Goal: Information Seeking & Learning: Learn about a topic

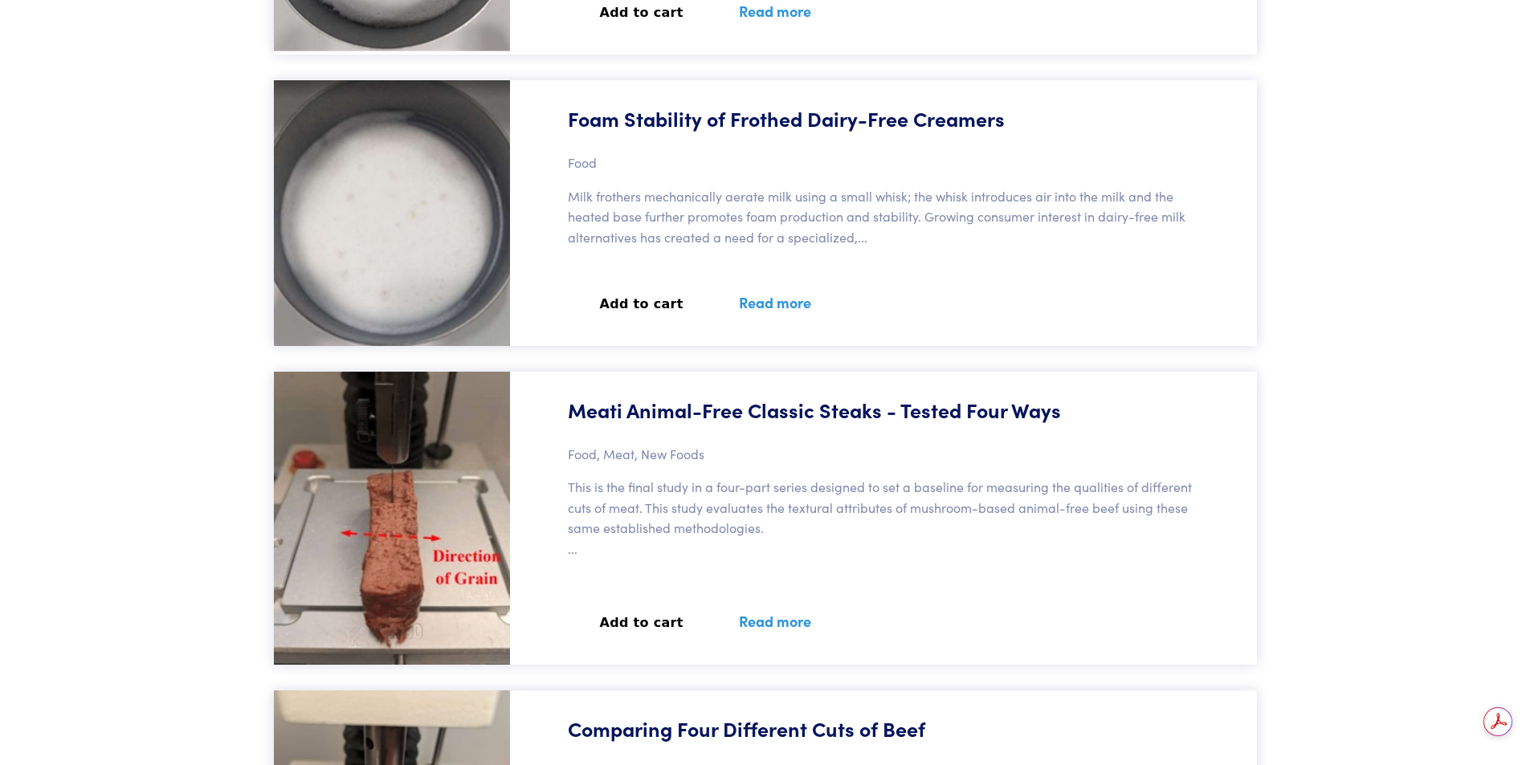
click at [771, 299] on link "Read more" at bounding box center [774, 302] width 111 height 59
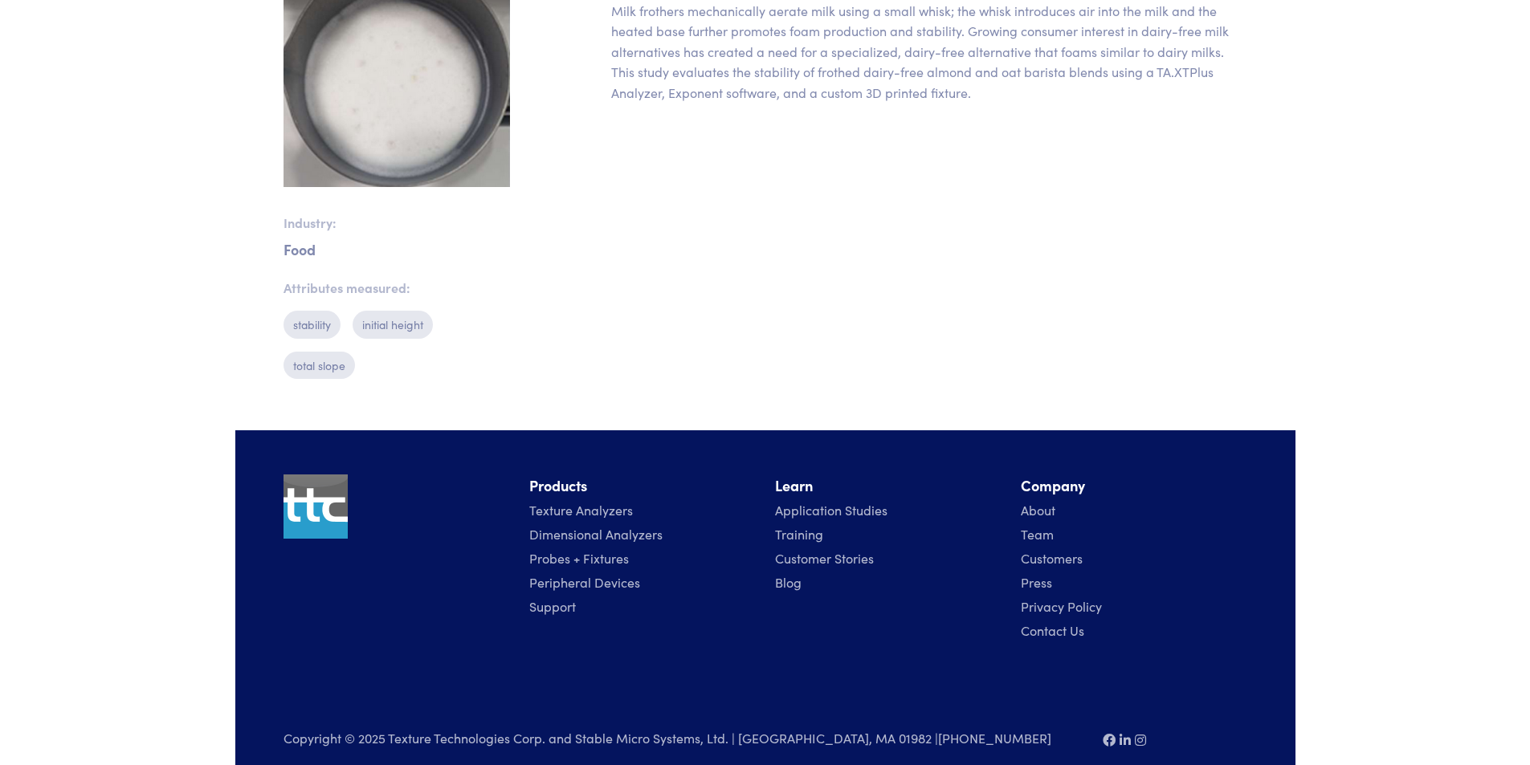
scroll to position [557, 0]
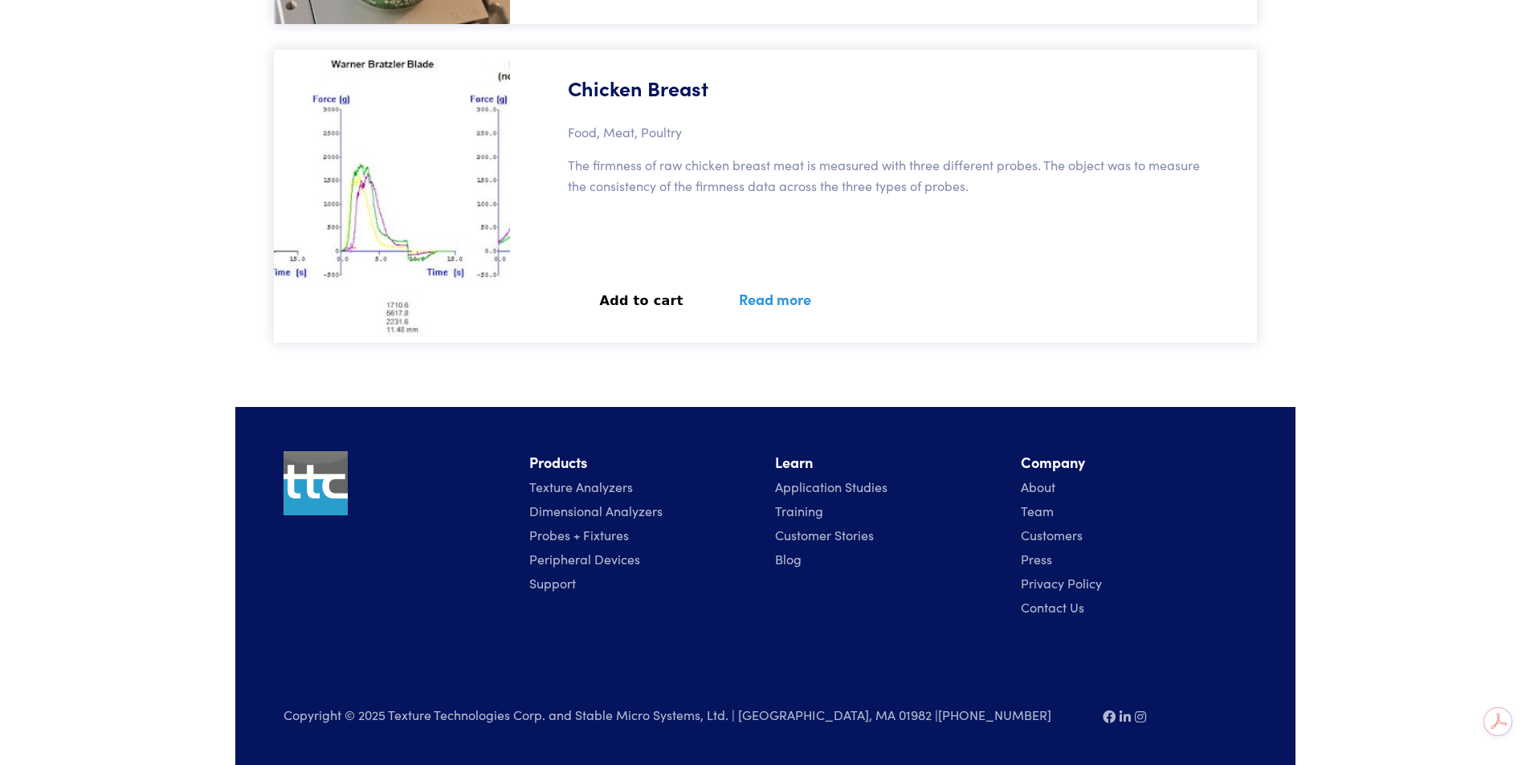
scroll to position [96716, 0]
